Goal: Find specific page/section: Find specific page/section

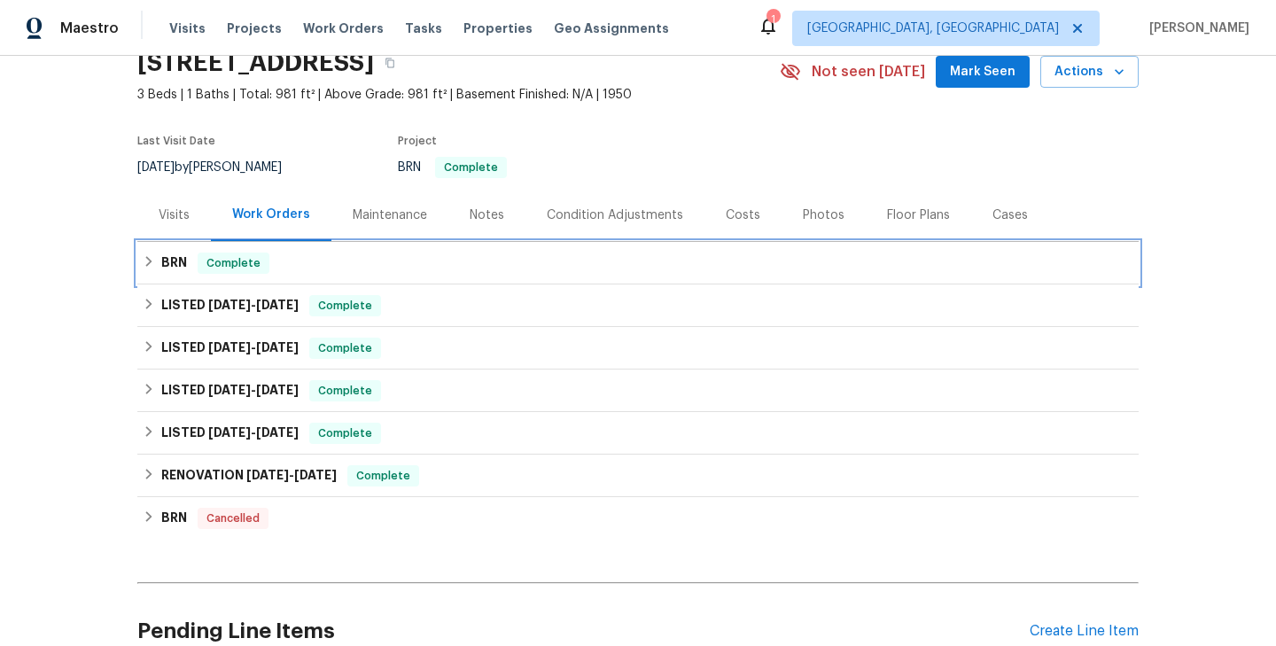
click at [323, 269] on div "BRN Complete" at bounding box center [638, 263] width 991 height 21
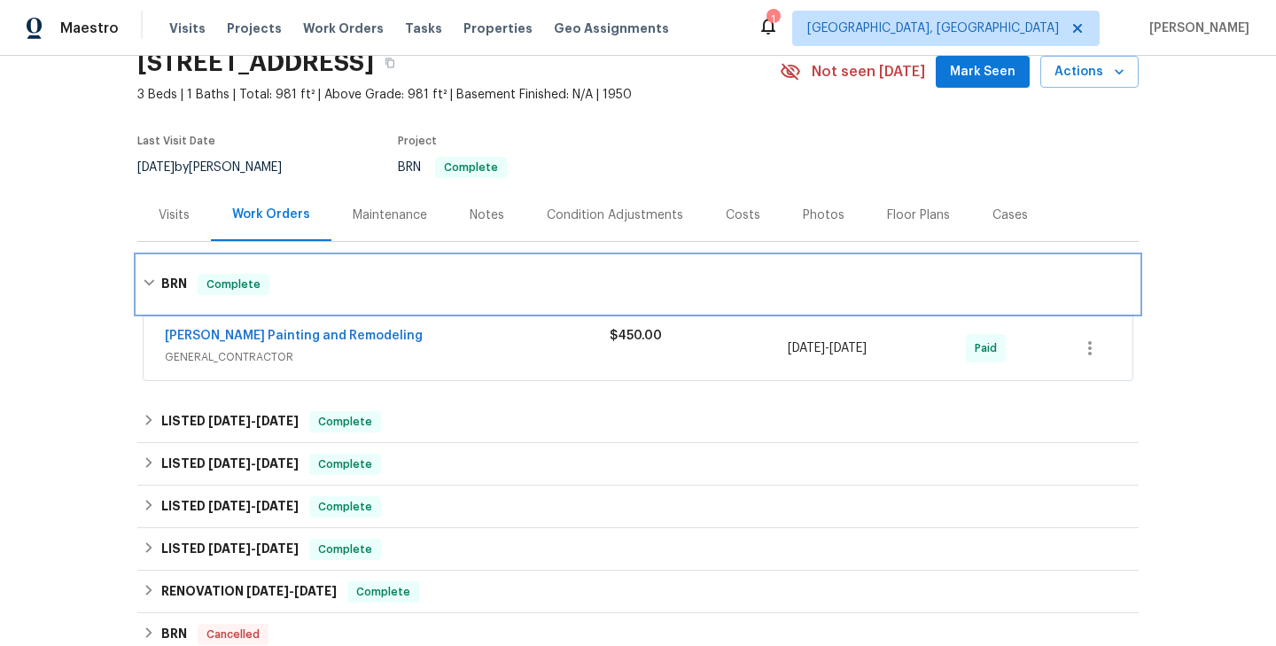
scroll to position [174, 0]
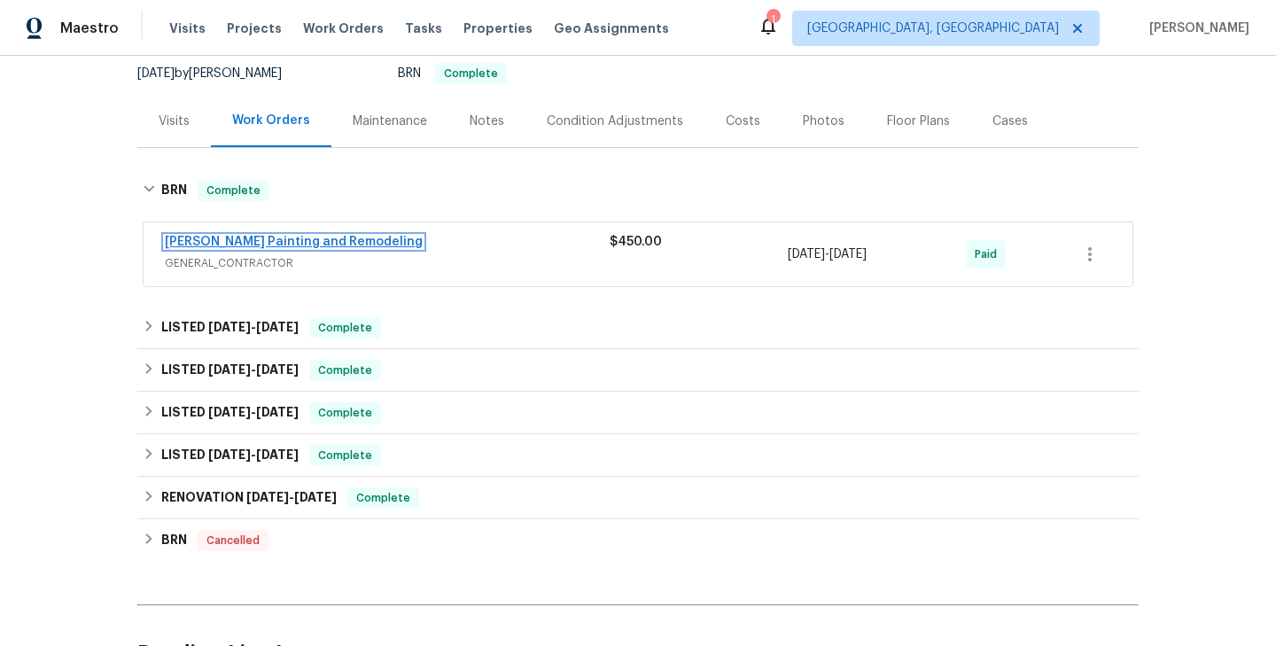
click at [305, 236] on link "[PERSON_NAME] Painting and Remodeling" at bounding box center [294, 242] width 258 height 12
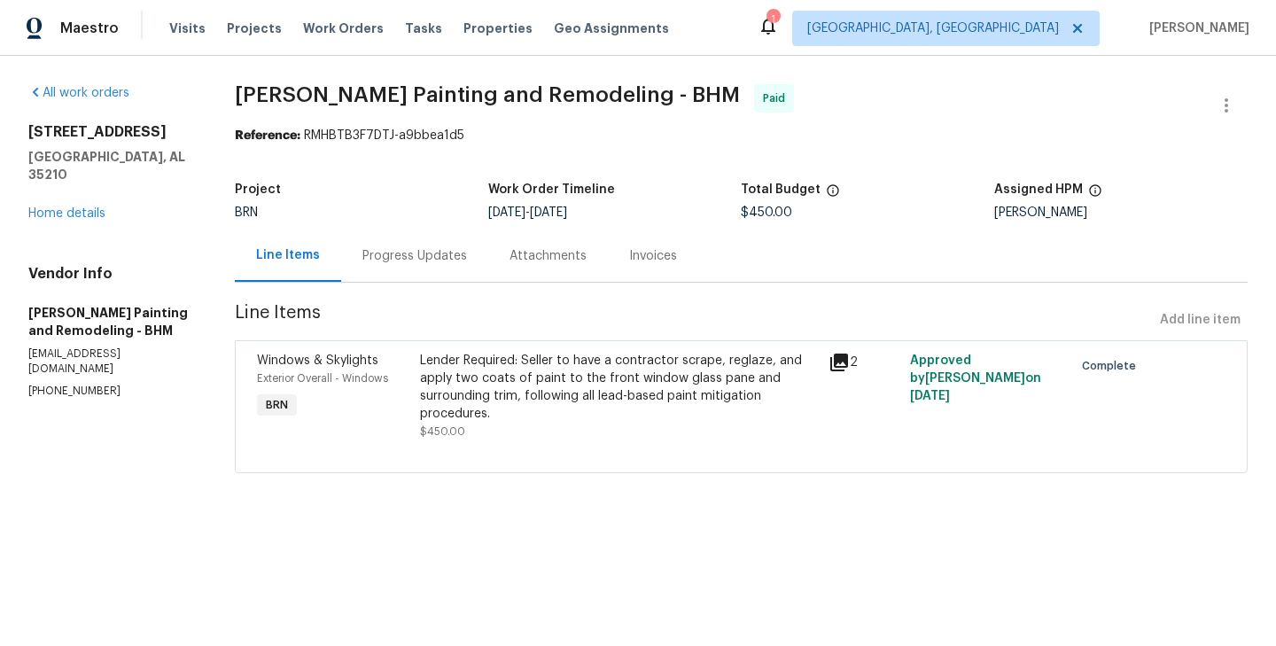
click at [381, 262] on div "Progress Updates" at bounding box center [414, 256] width 105 height 18
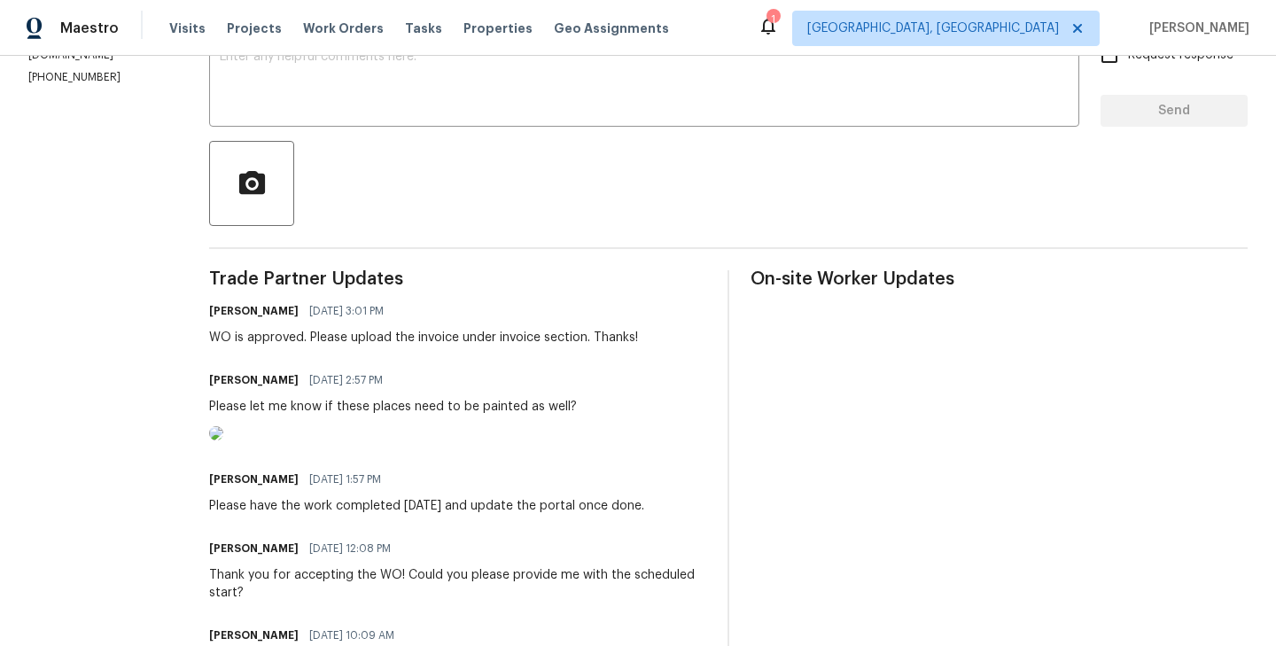
scroll to position [403, 0]
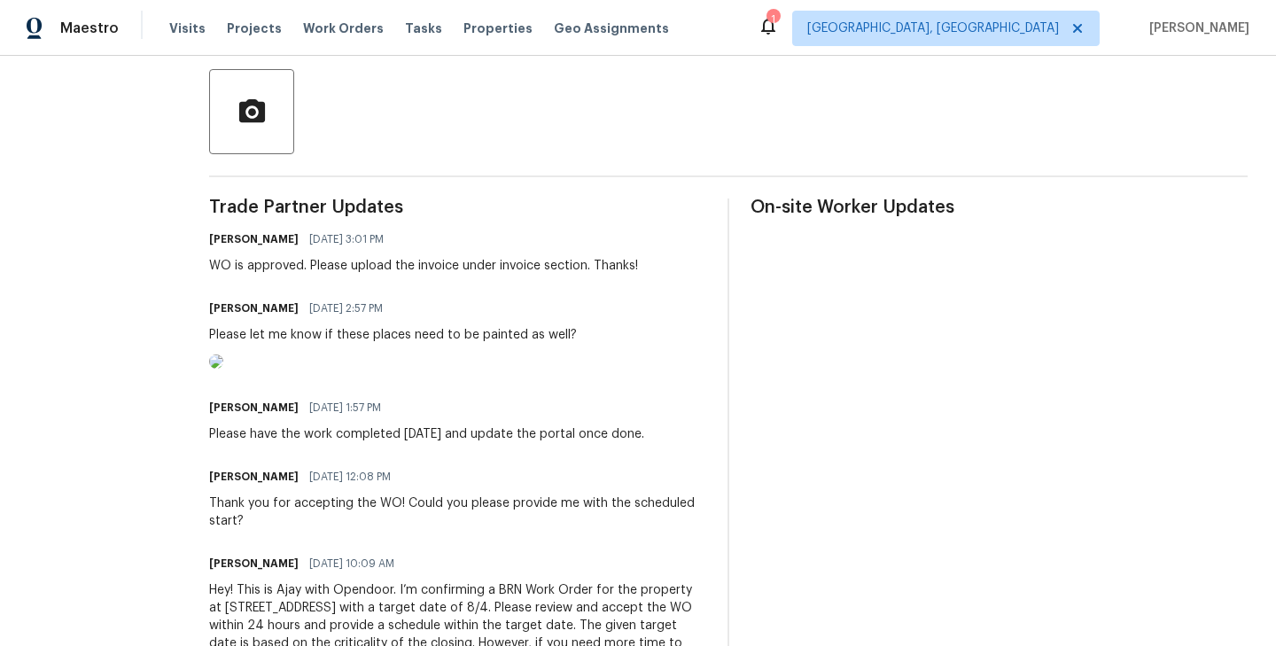
click at [223, 369] on img at bounding box center [216, 361] width 14 height 14
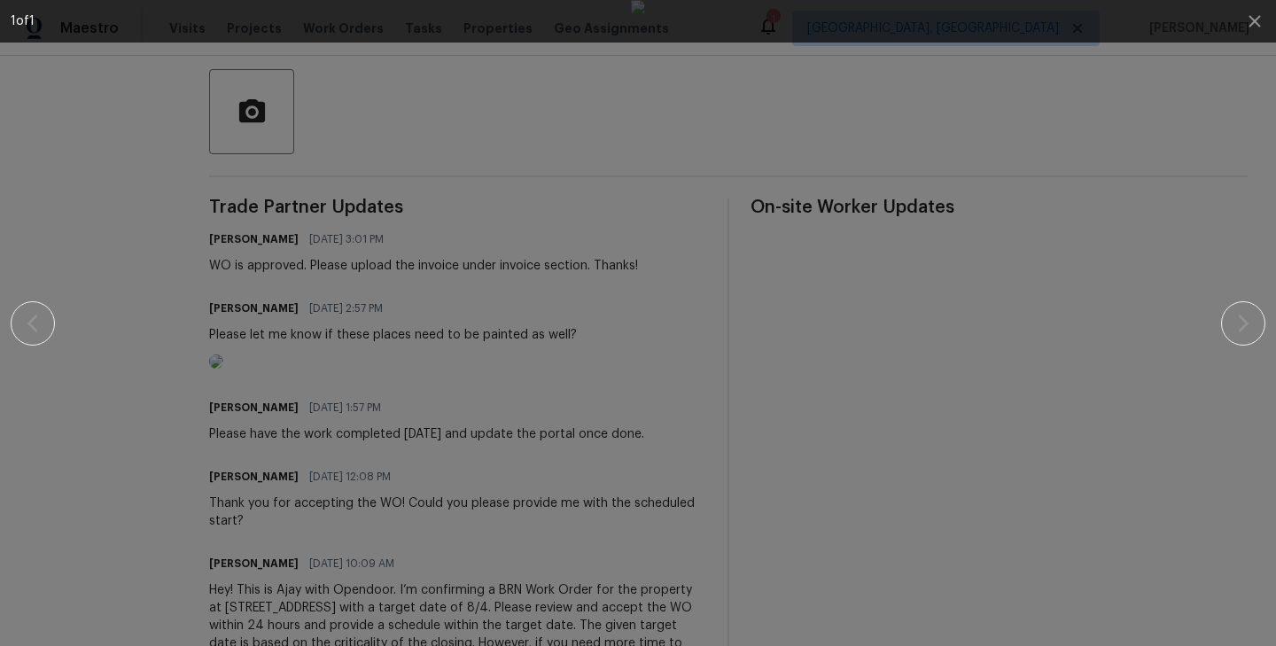
click at [11, 214] on div at bounding box center [638, 323] width 1255 height 646
click at [1252, 19] on icon "button" at bounding box center [1254, 21] width 12 height 12
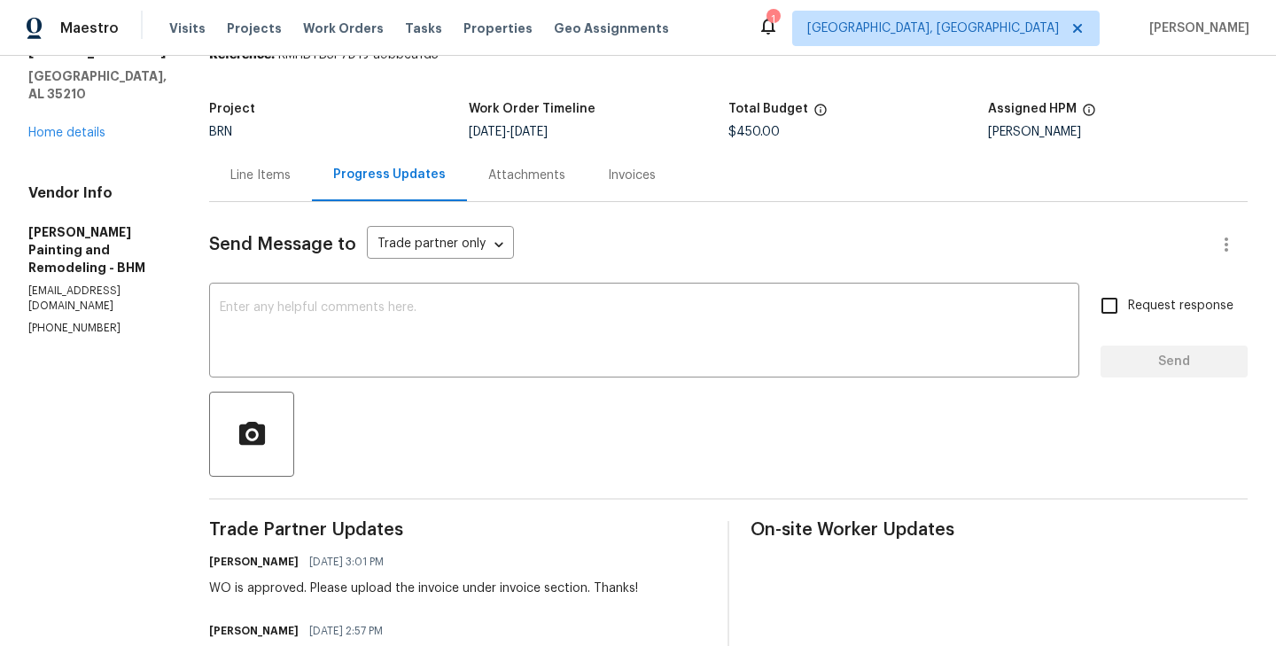
scroll to position [66, 0]
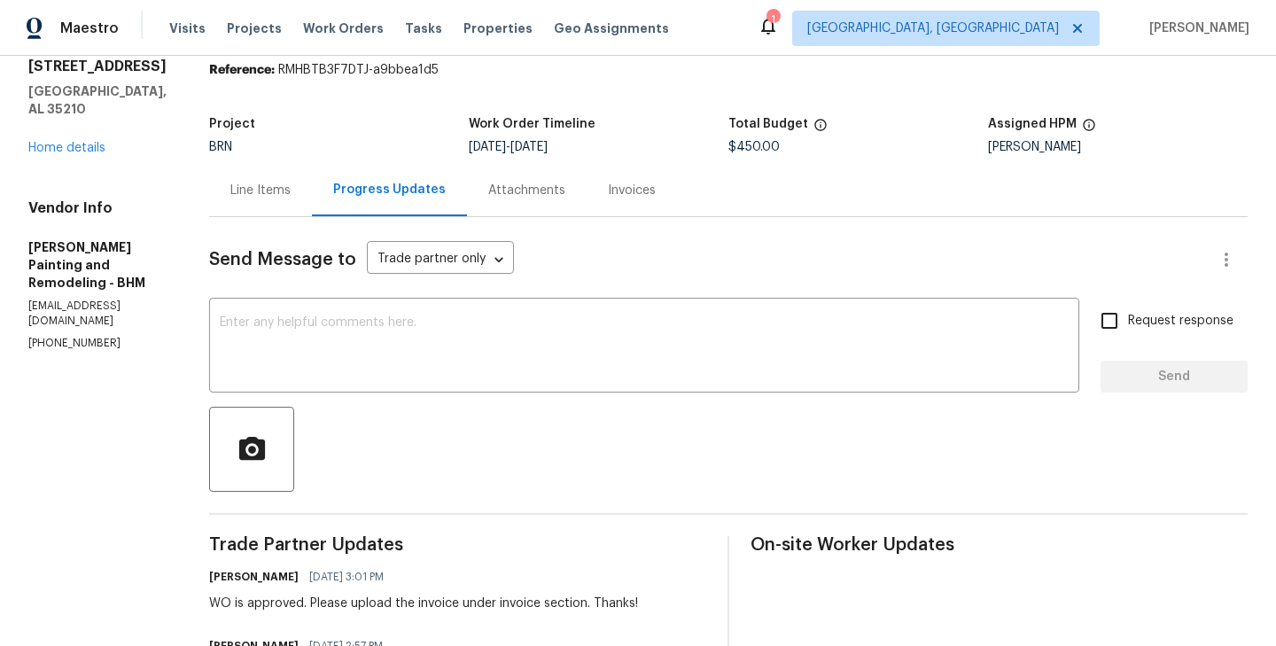
click at [237, 191] on div "Line Items" at bounding box center [260, 191] width 60 height 18
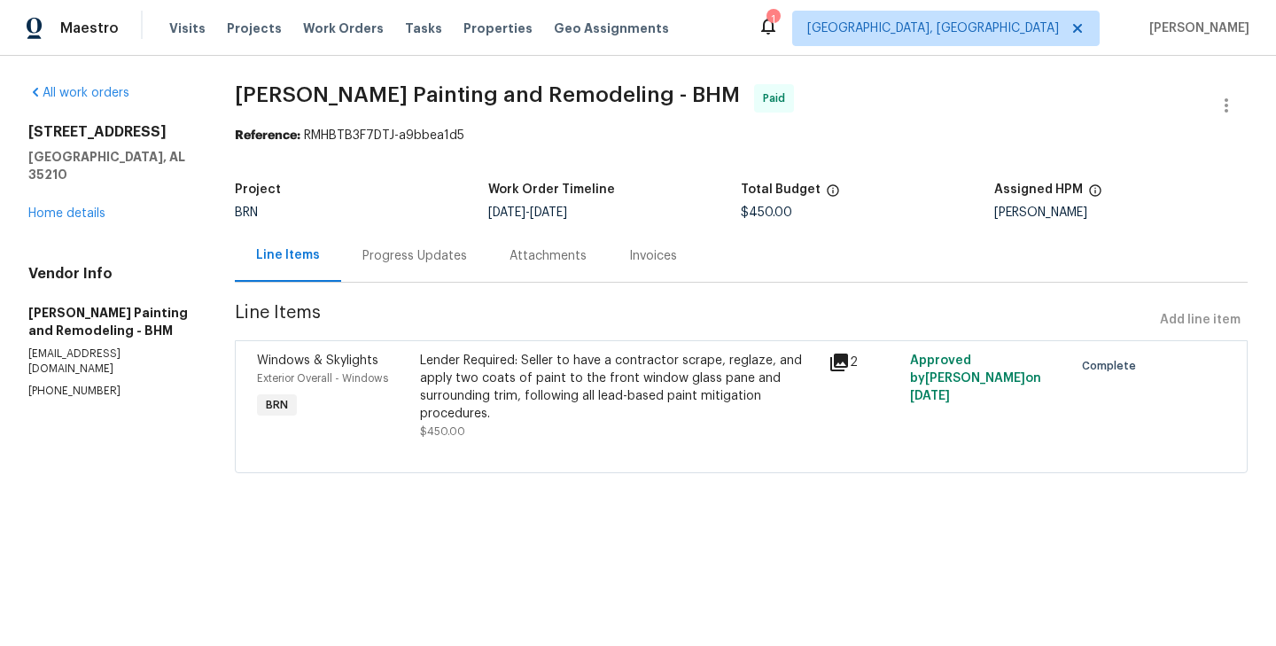
click at [412, 397] on div "Windows & Skylights Exterior Overall - Windows BRN" at bounding box center [333, 395] width 163 height 99
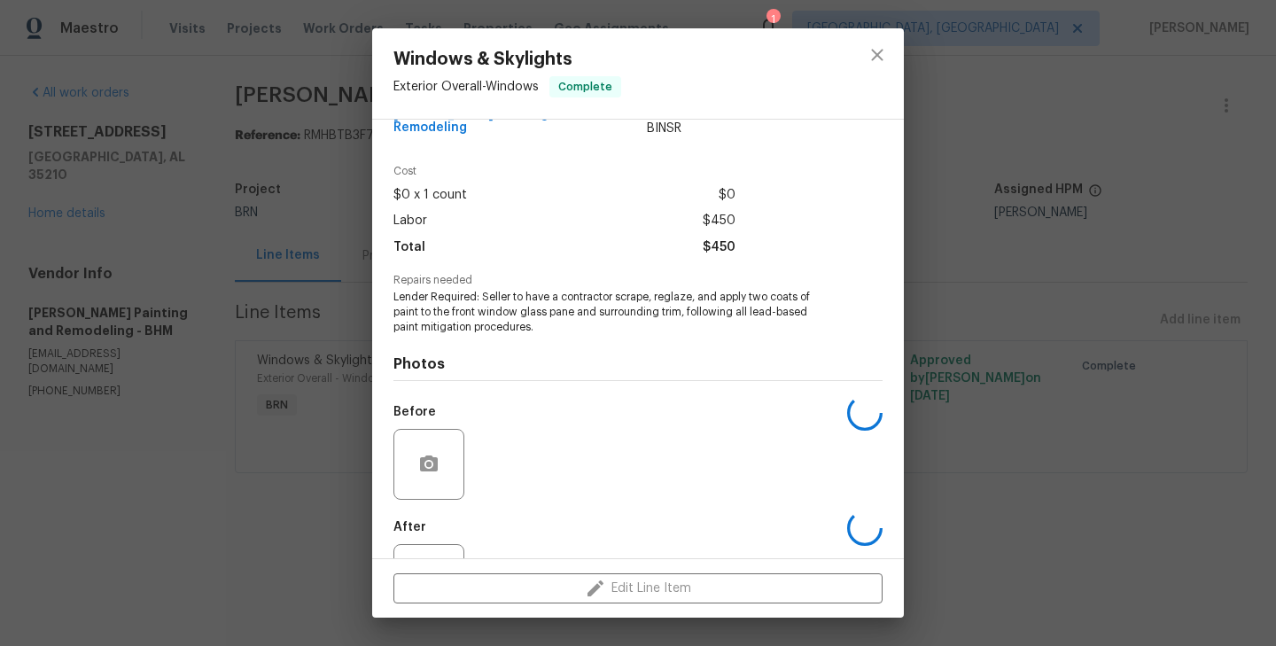
scroll to position [111, 0]
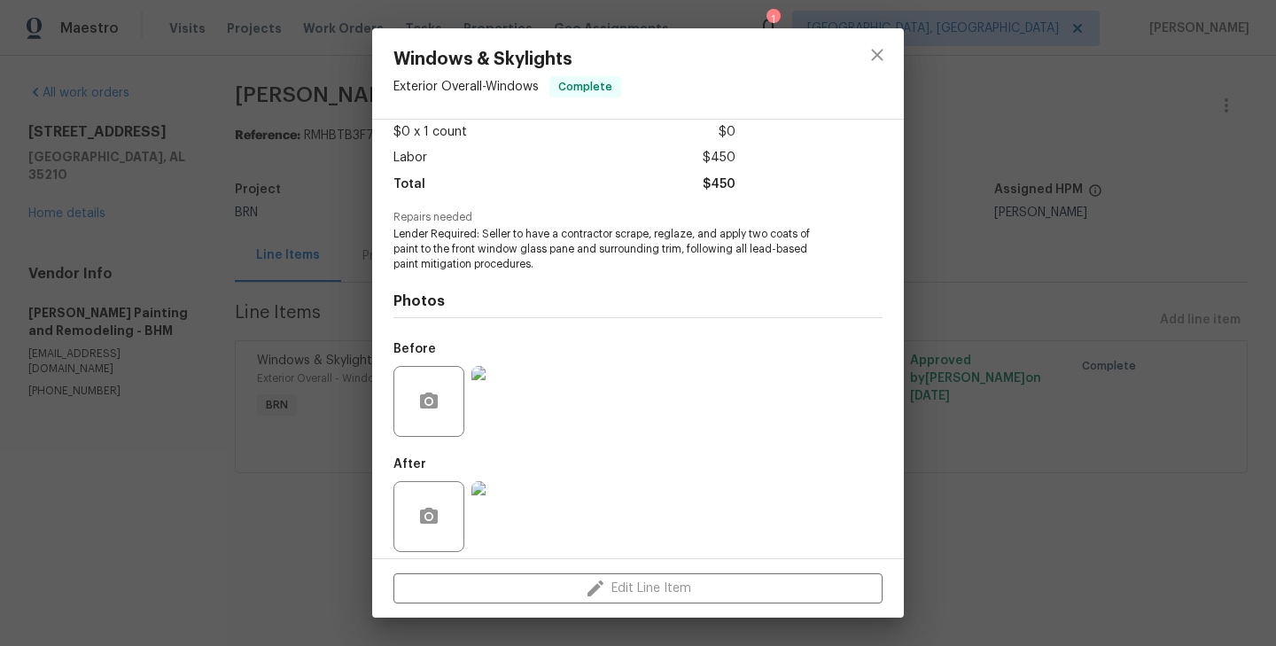
click at [499, 370] on img at bounding box center [506, 401] width 71 height 71
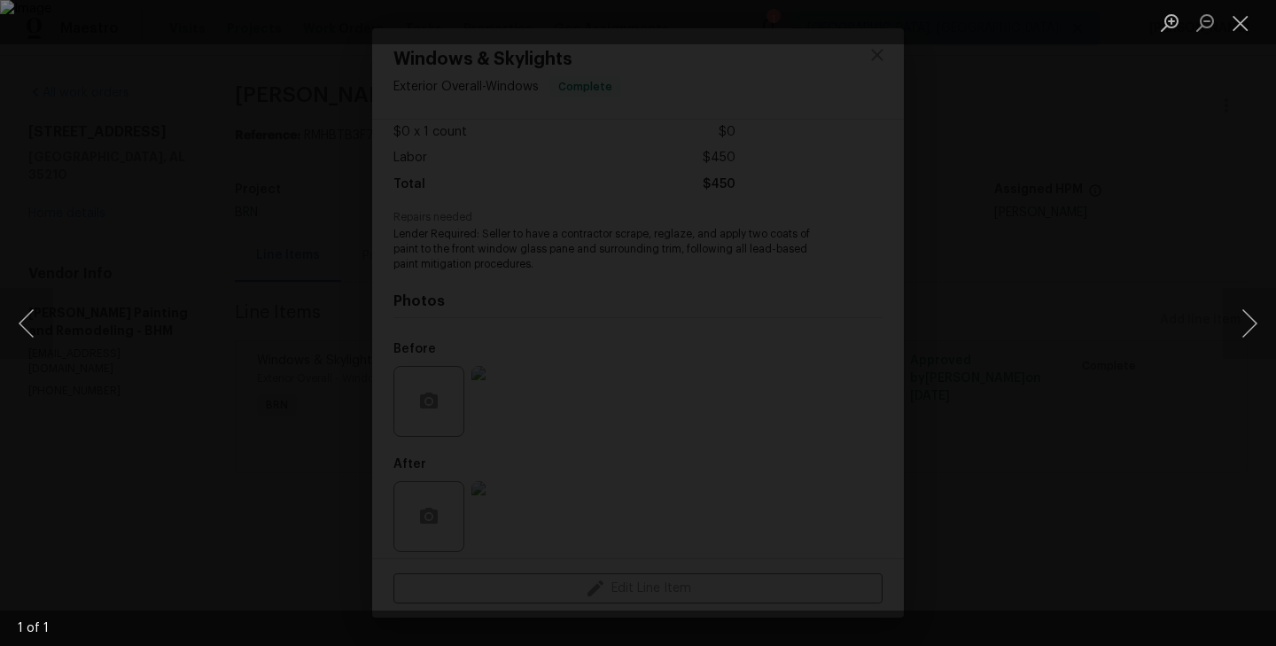
click at [159, 399] on div "Lightbox" at bounding box center [638, 323] width 1276 height 646
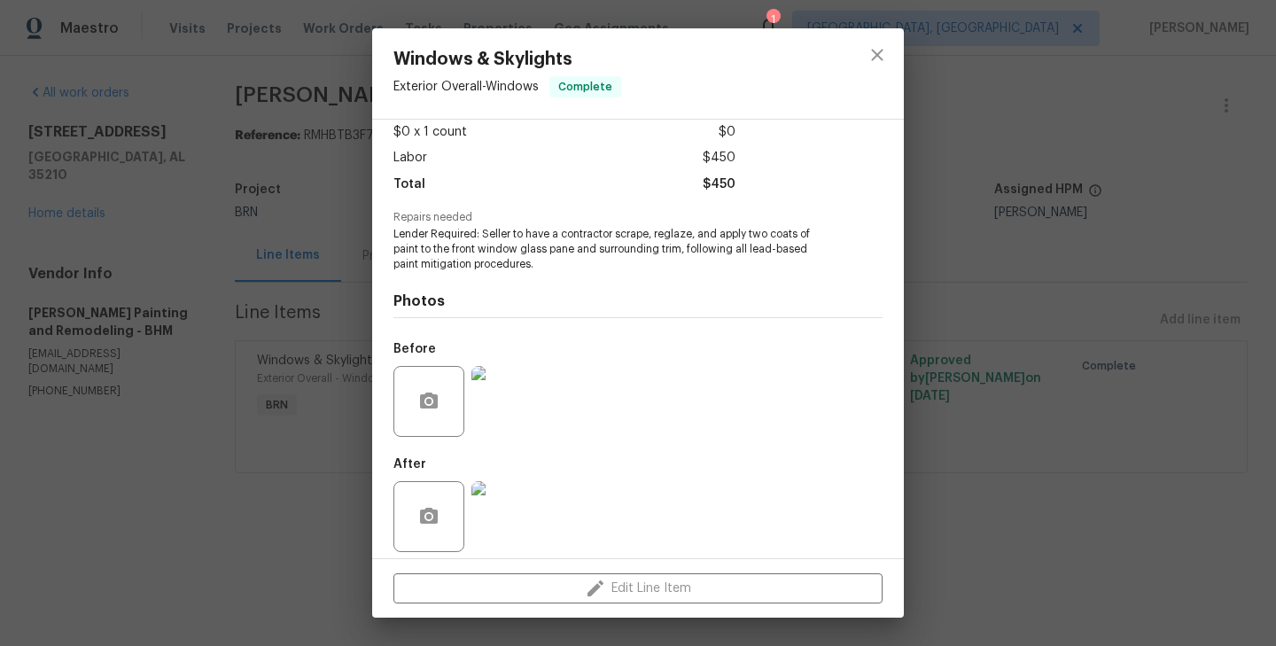
click at [514, 494] on img at bounding box center [506, 516] width 71 height 71
